Goal: Transaction & Acquisition: Purchase product/service

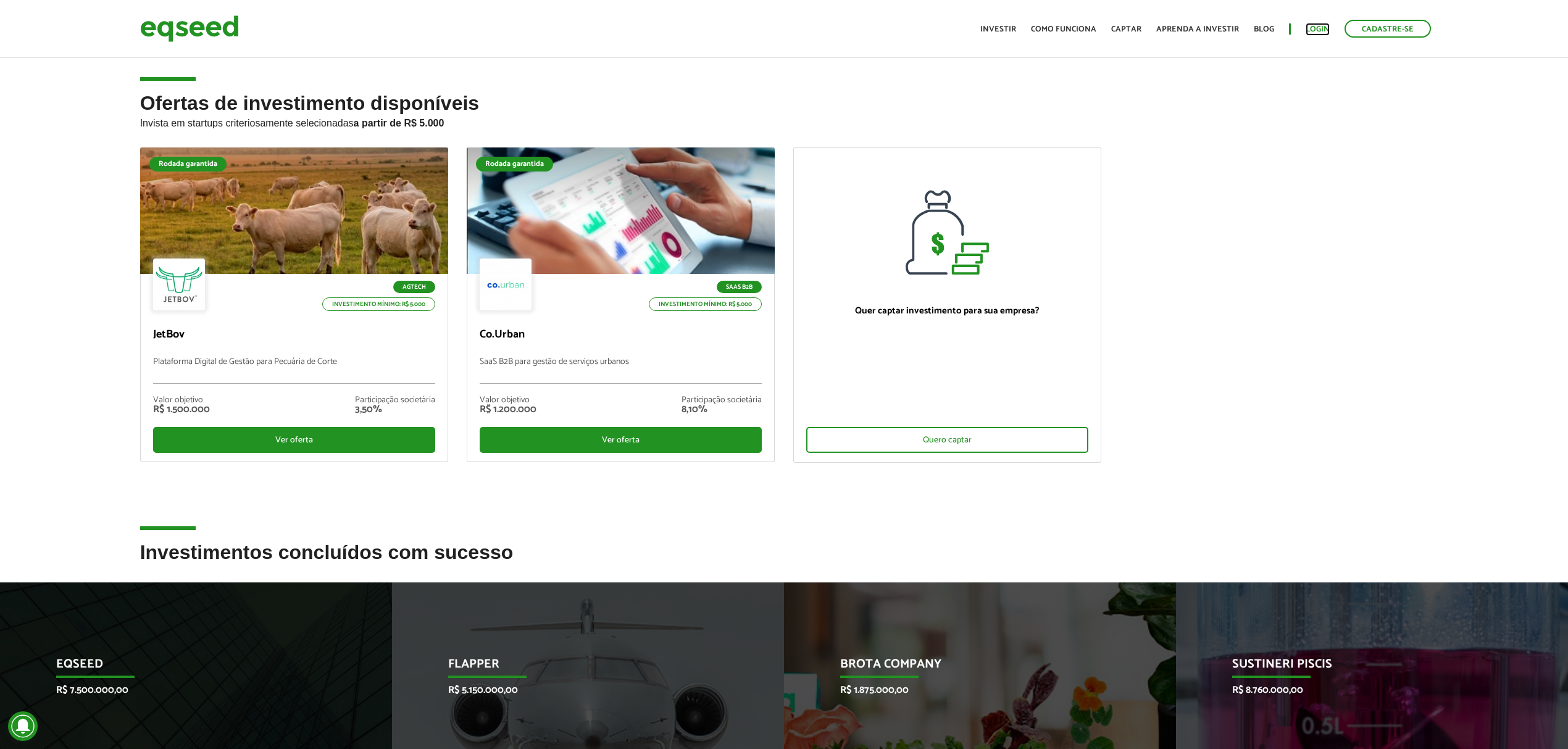
click at [1317, 25] on link "Login" at bounding box center [1318, 29] width 24 height 8
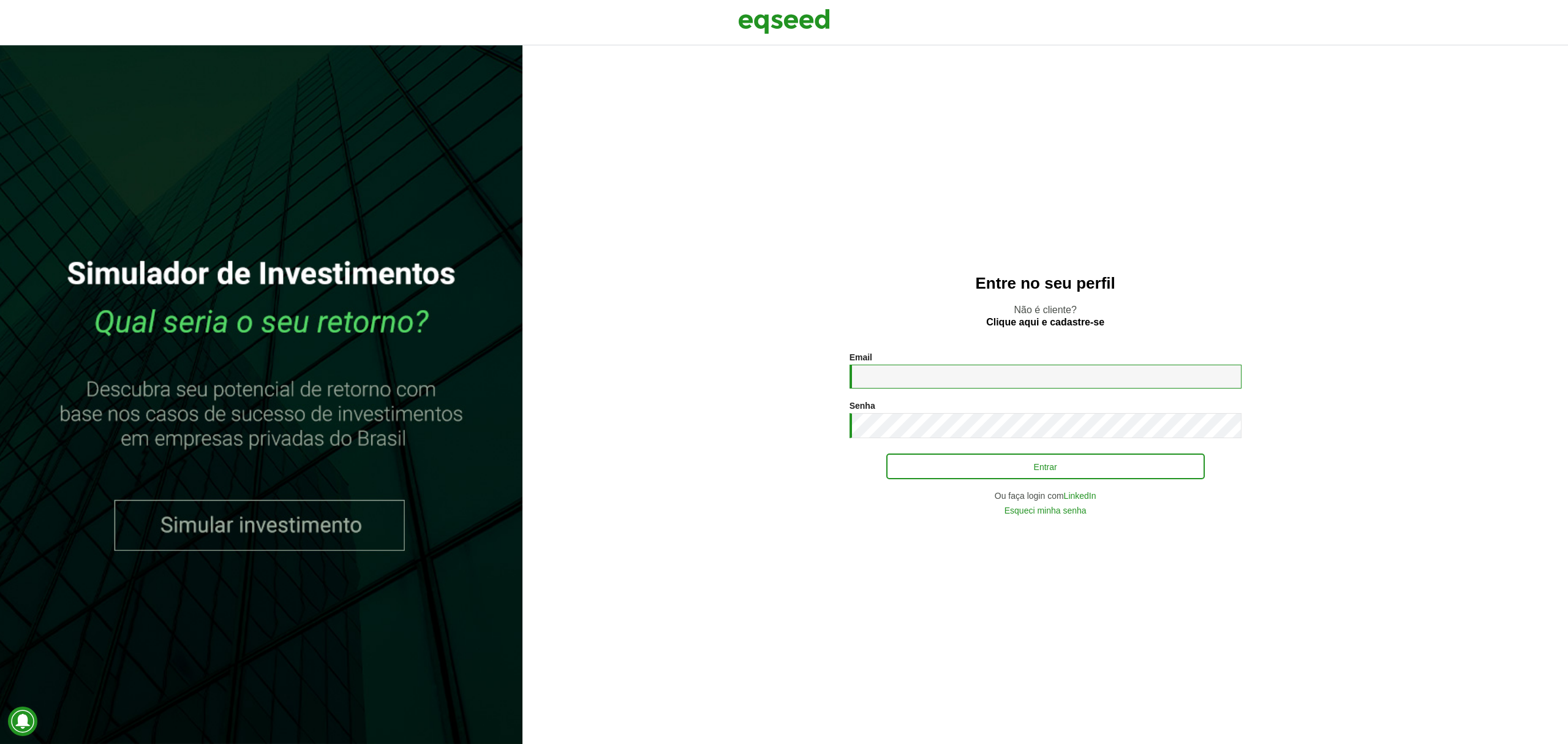
type input "**********"
click at [983, 460] on button "Entrar" at bounding box center [1046, 467] width 319 height 23
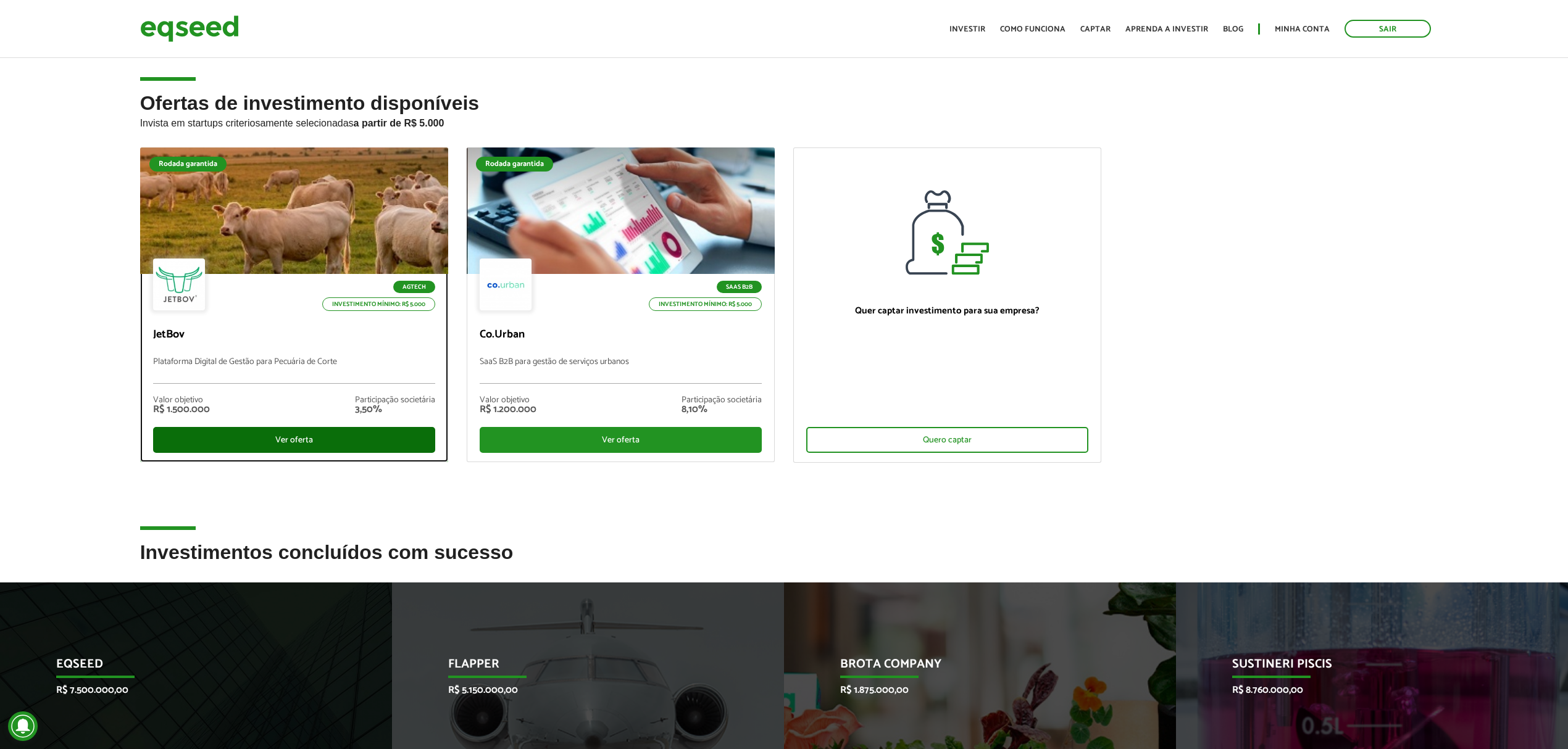
click at [314, 434] on div "Ver oferta" at bounding box center [294, 440] width 282 height 26
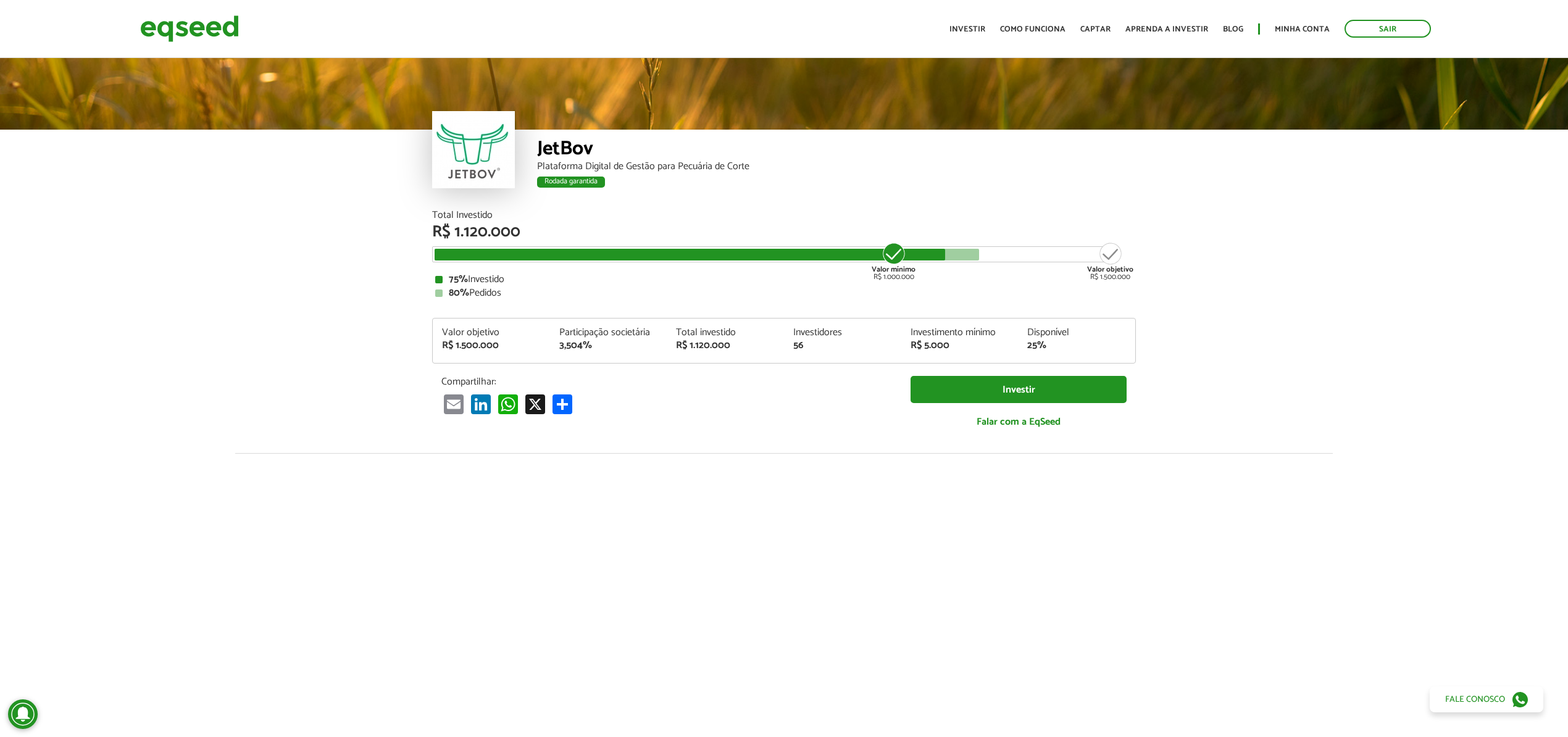
scroll to position [1458, 0]
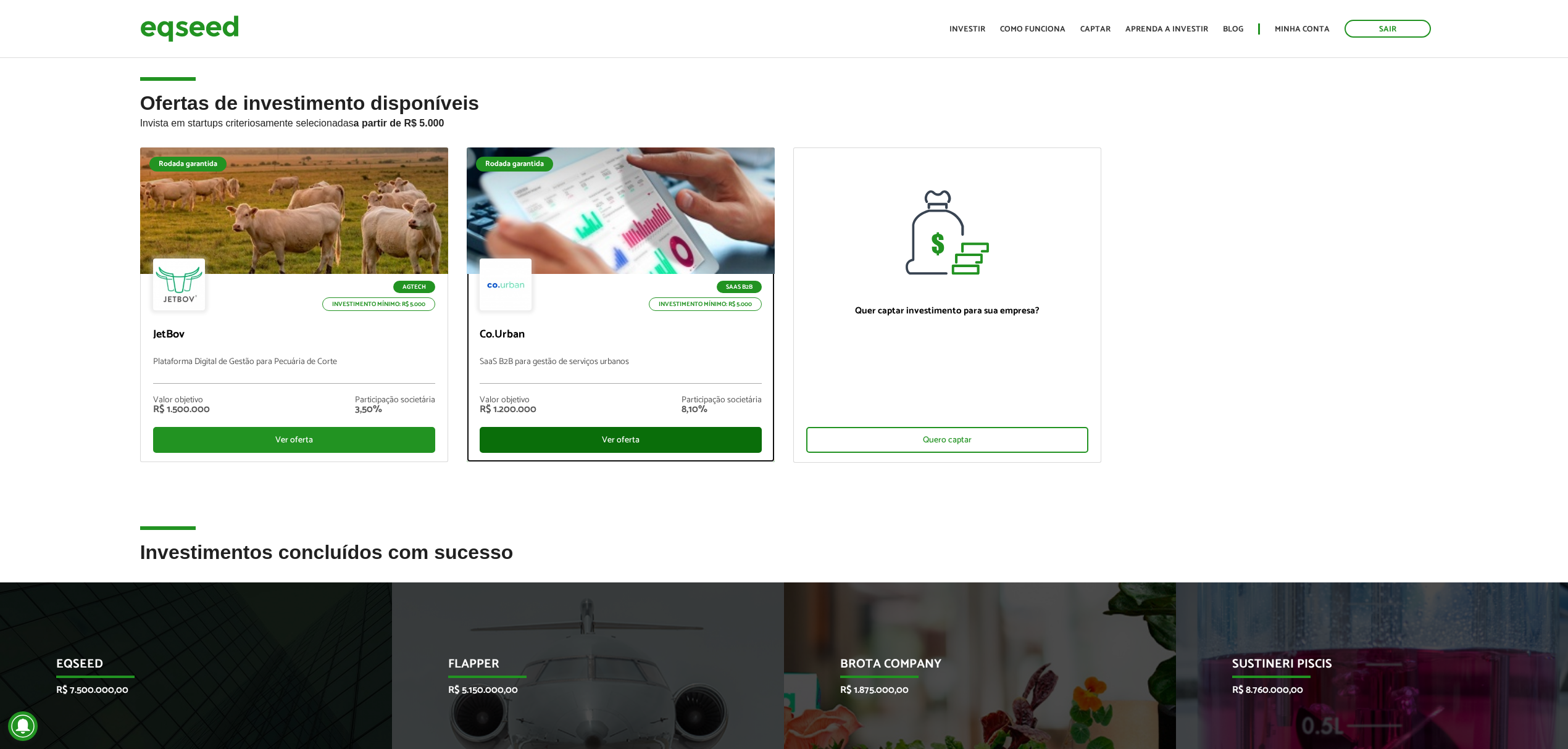
click at [544, 440] on div "Ver oferta" at bounding box center [621, 440] width 282 height 26
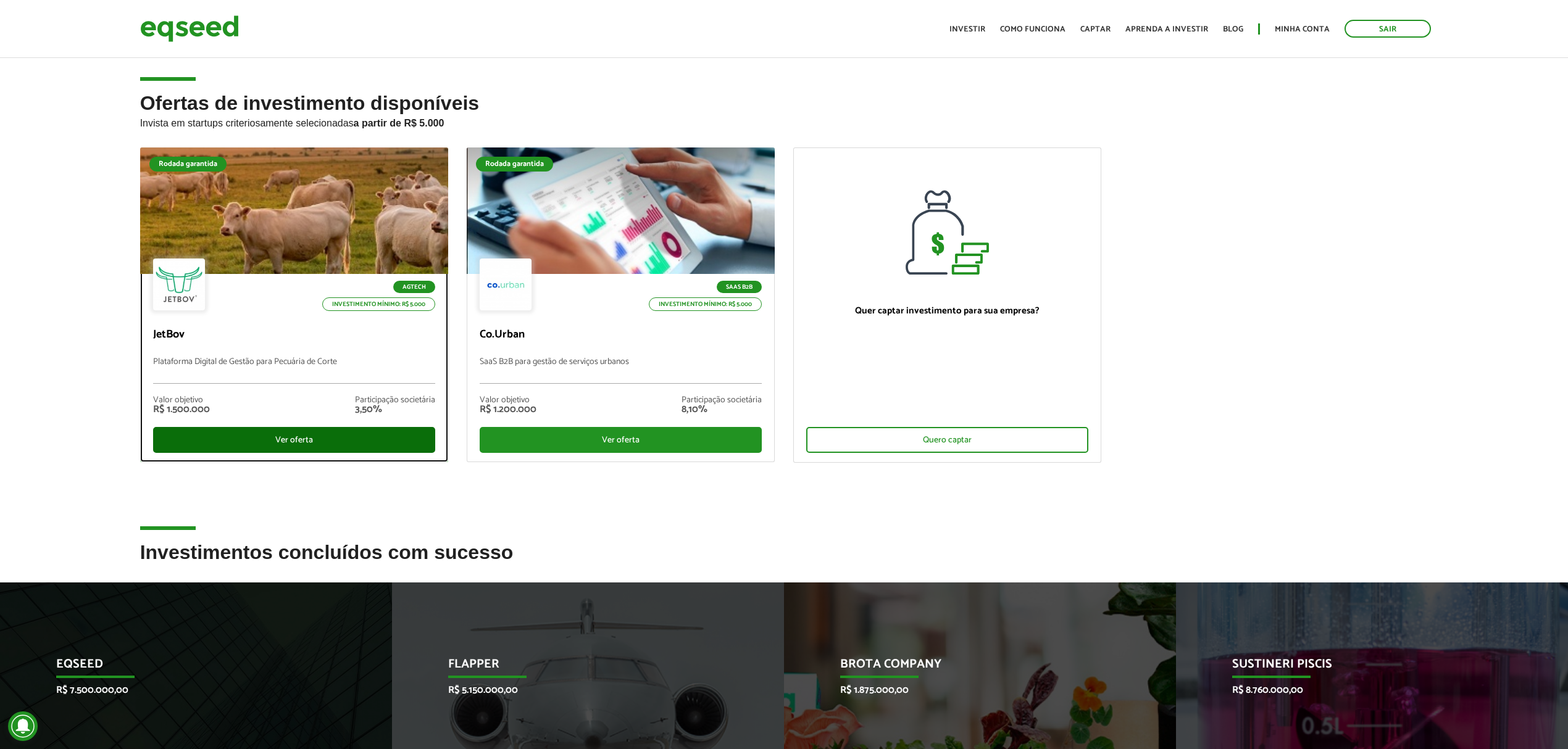
click at [282, 432] on div "Ver oferta" at bounding box center [294, 440] width 282 height 26
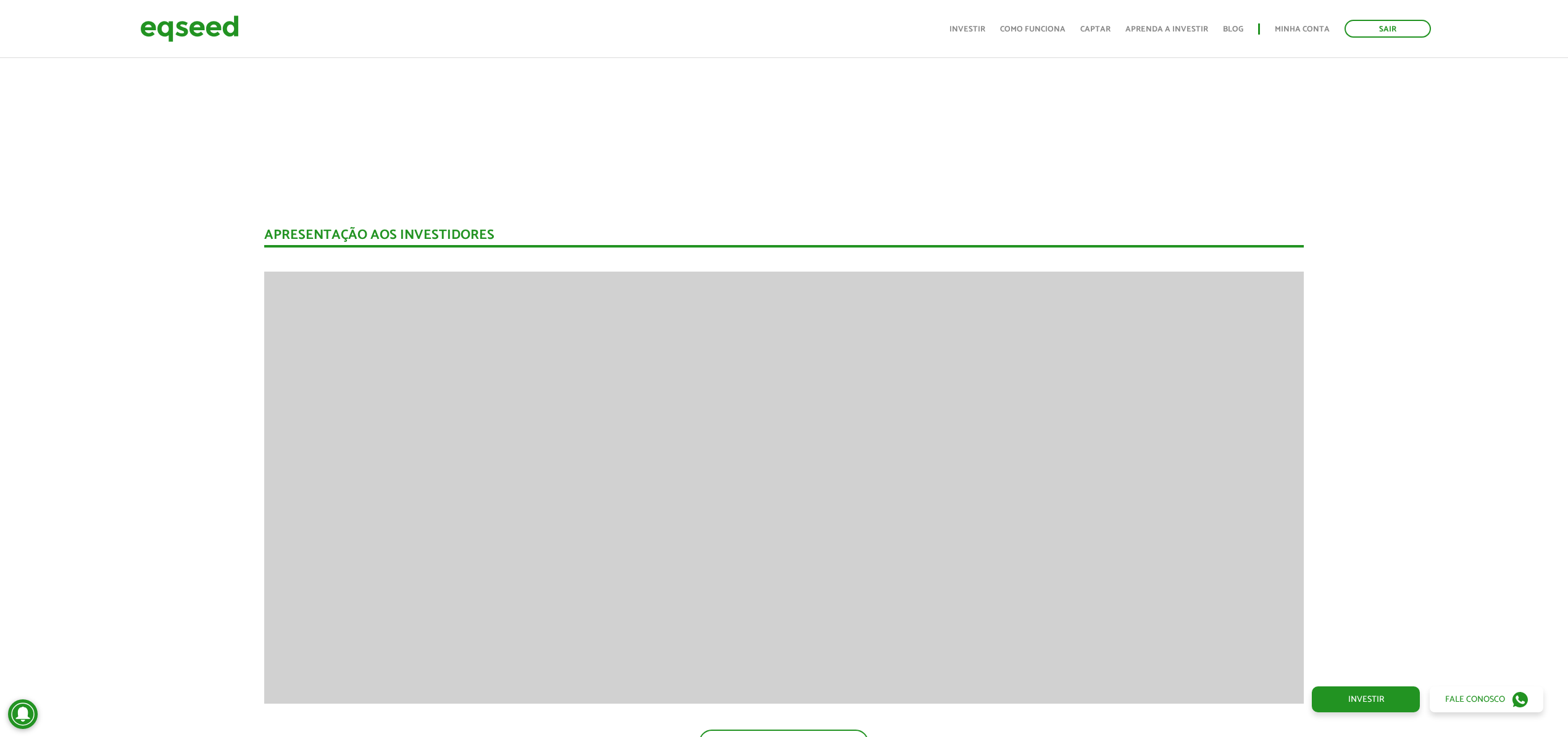
scroll to position [1729, 0]
